Goal: Task Accomplishment & Management: Use online tool/utility

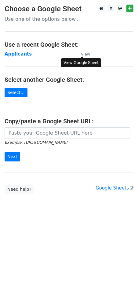
click at [86, 52] on small "View" at bounding box center [85, 54] width 9 height 5
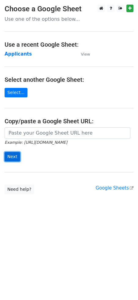
click at [13, 154] on input "Next" at bounding box center [13, 156] width 16 height 9
click at [18, 53] on strong "Applicants" at bounding box center [18, 53] width 27 height 5
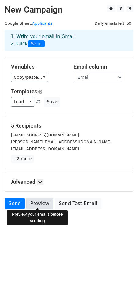
click at [31, 203] on link "Preview" at bounding box center [39, 204] width 27 height 12
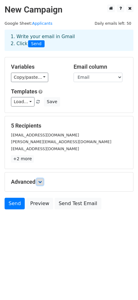
click at [39, 181] on icon at bounding box center [40, 182] width 4 height 4
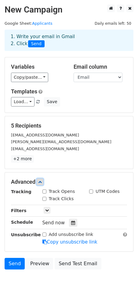
click at [39, 181] on icon at bounding box center [40, 182] width 4 height 4
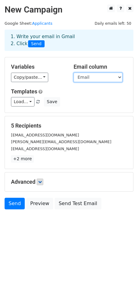
click at [97, 80] on select "First Name Email" at bounding box center [98, 77] width 49 height 9
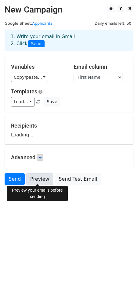
click at [39, 183] on link "Preview" at bounding box center [39, 179] width 27 height 12
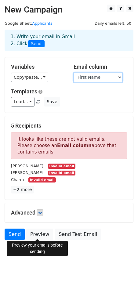
click at [111, 77] on select "First Name Email" at bounding box center [98, 77] width 49 height 9
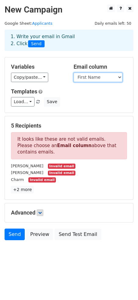
select select "Email"
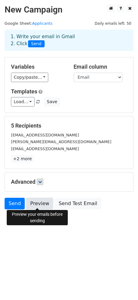
click at [35, 205] on link "Preview" at bounding box center [39, 204] width 27 height 12
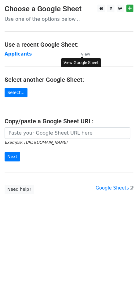
click at [83, 53] on small "View" at bounding box center [85, 54] width 9 height 5
click at [17, 53] on strong "Applicants" at bounding box center [18, 53] width 27 height 5
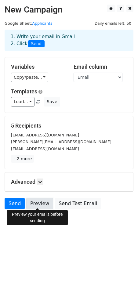
click at [35, 203] on link "Preview" at bounding box center [39, 204] width 27 height 12
click at [43, 203] on link "Preview" at bounding box center [39, 204] width 27 height 12
click at [41, 203] on link "Preview" at bounding box center [39, 204] width 27 height 12
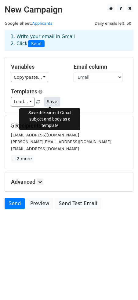
click at [50, 103] on button "Save" at bounding box center [52, 101] width 16 height 9
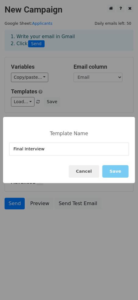
type input "Final Interview"
click at [119, 171] on button "Save" at bounding box center [115, 171] width 26 height 13
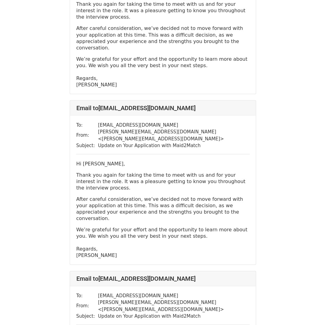
scroll to position [519, 0]
